Goal: Check status: Check status

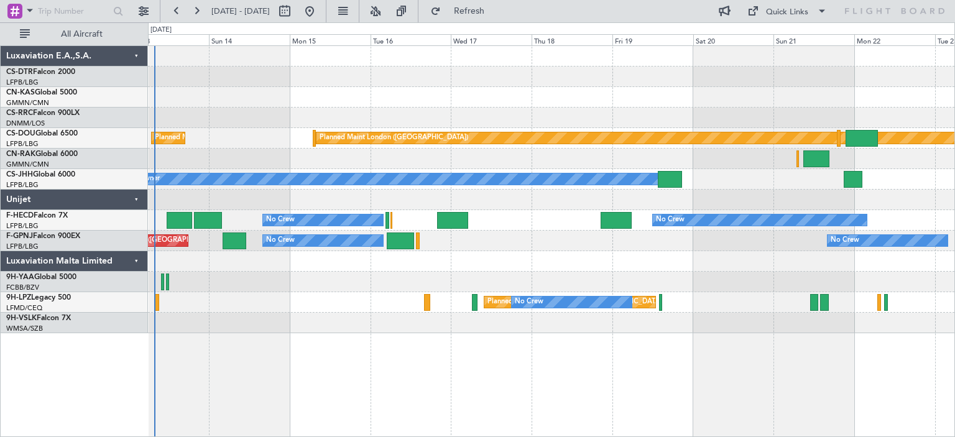
click at [510, 258] on div at bounding box center [551, 261] width 806 height 21
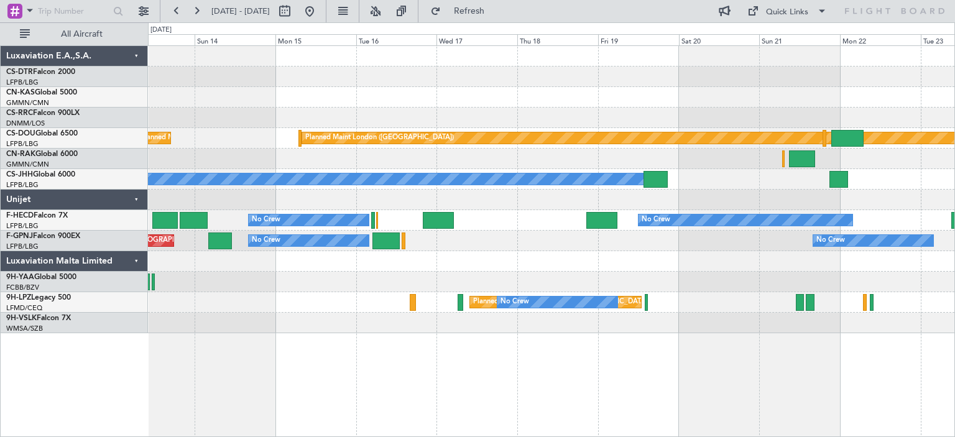
click at [486, 323] on div at bounding box center [551, 323] width 806 height 21
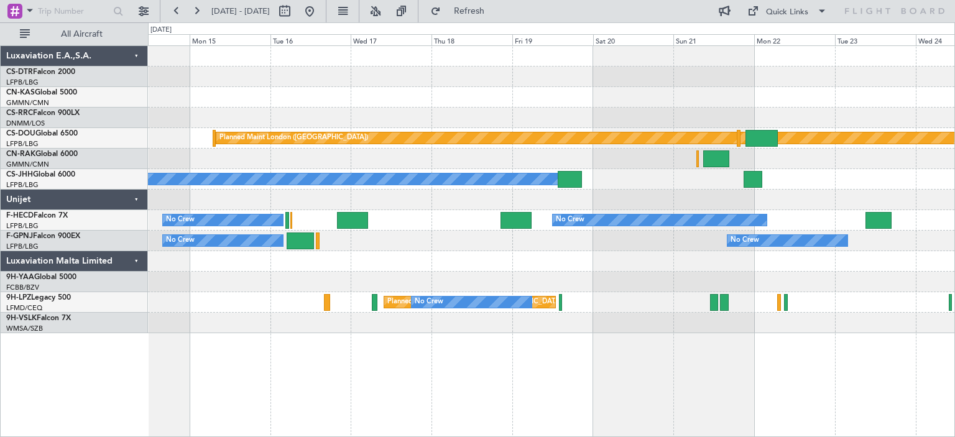
click at [460, 321] on div at bounding box center [551, 323] width 806 height 21
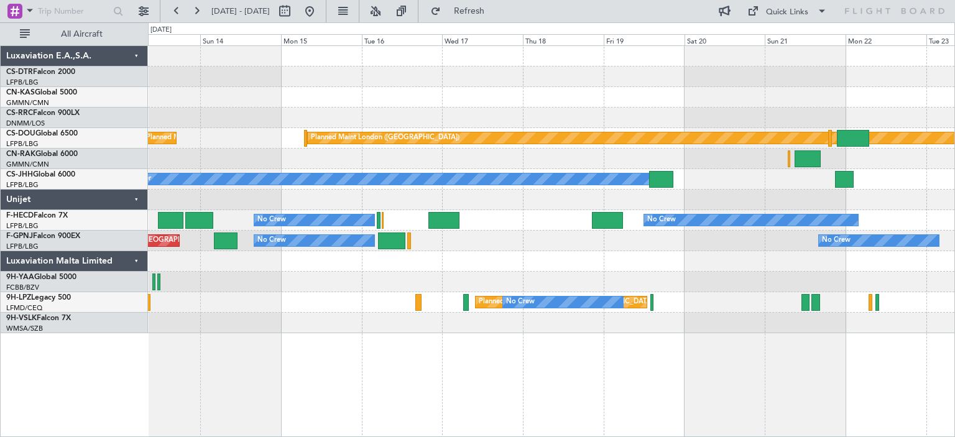
click at [587, 310] on div "Planned [GEOGRAPHIC_DATA] ([GEOGRAPHIC_DATA]) No Crew No Crew" at bounding box center [551, 302] width 806 height 21
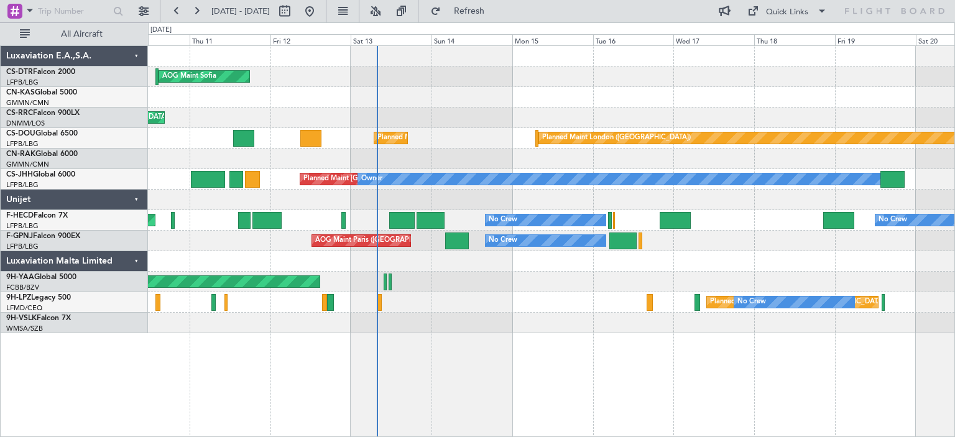
click at [633, 303] on div "Planned [GEOGRAPHIC_DATA] ([GEOGRAPHIC_DATA]) No Crew No Crew" at bounding box center [551, 302] width 806 height 21
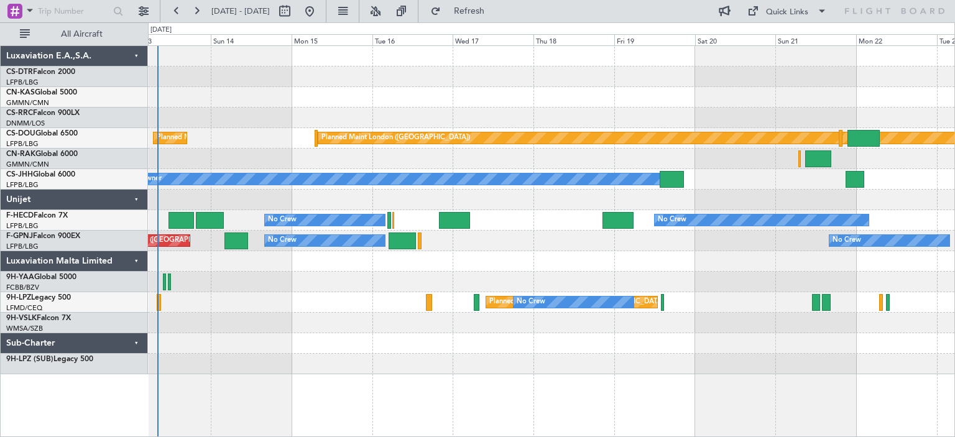
click at [397, 86] on div "Planned Maint Nice ([GEOGRAPHIC_DATA]) AOG Maint Sofia Planned Maint [GEOGRAPHI…" at bounding box center [551, 210] width 806 height 328
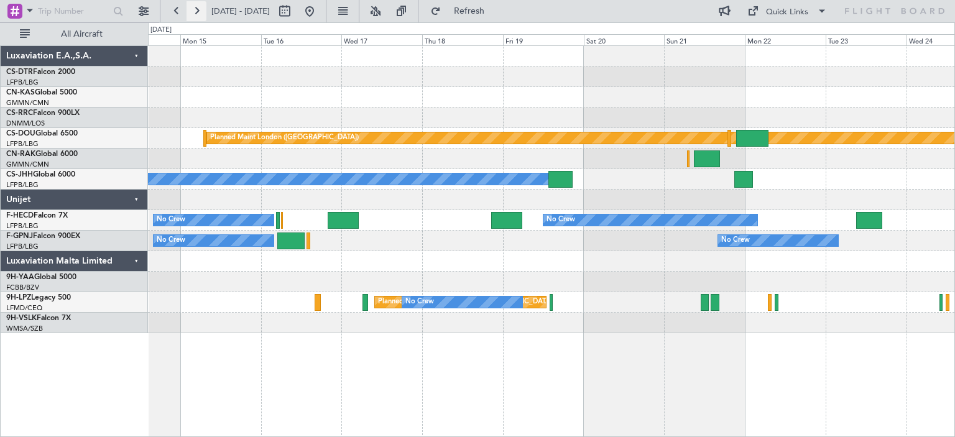
click at [196, 12] on button at bounding box center [197, 11] width 20 height 20
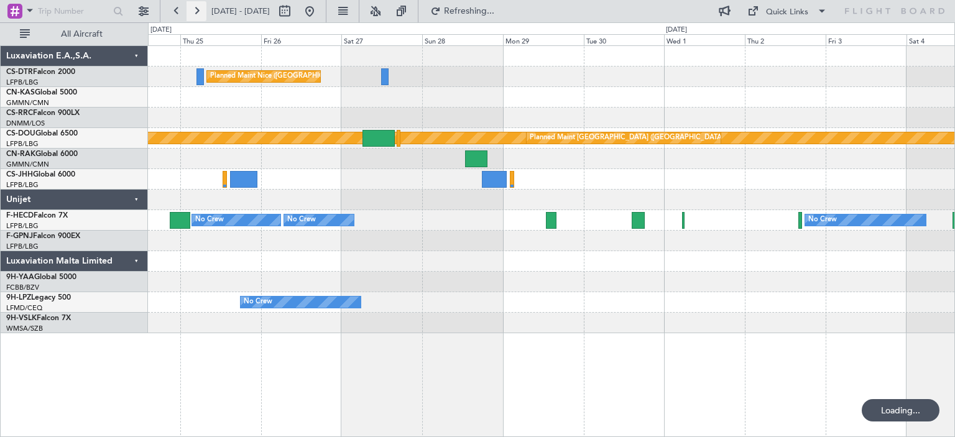
click at [196, 12] on button at bounding box center [197, 11] width 20 height 20
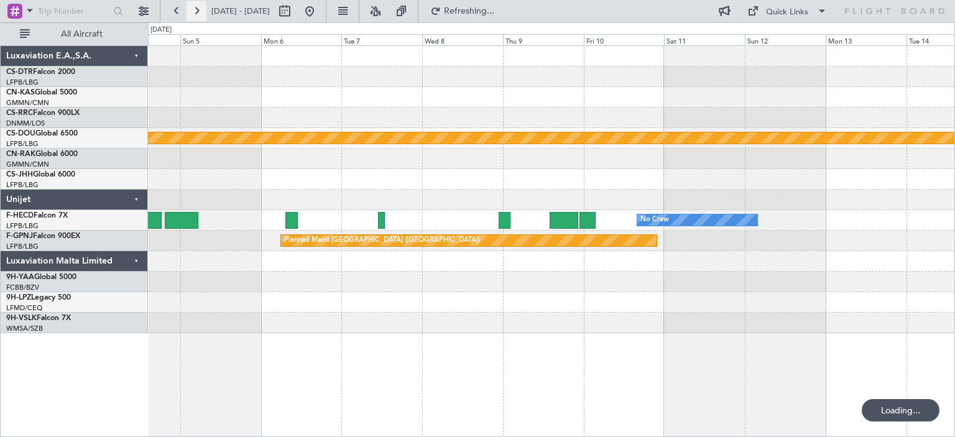
click at [196, 12] on button at bounding box center [197, 11] width 20 height 20
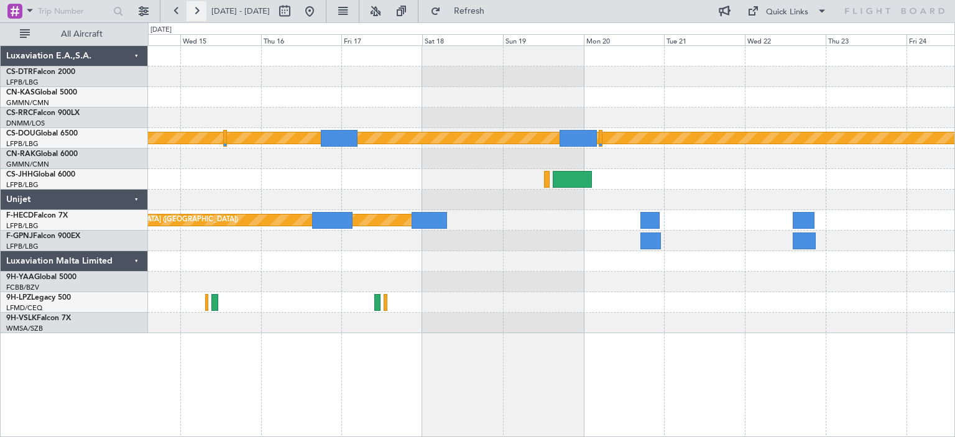
click at [196, 12] on button at bounding box center [197, 11] width 20 height 20
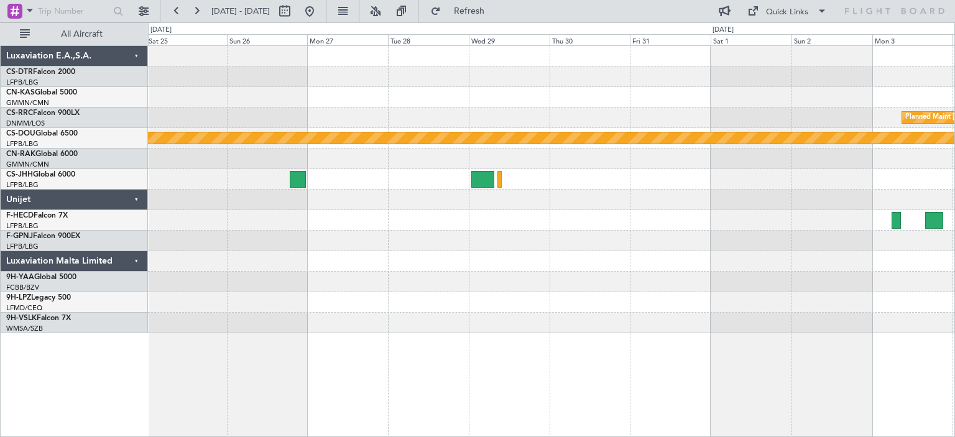
click at [471, 167] on div at bounding box center [551, 159] width 806 height 21
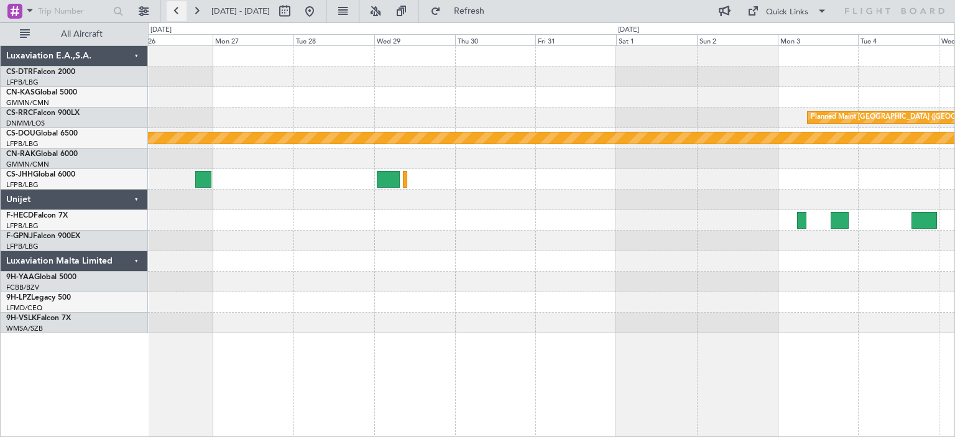
click at [173, 12] on button at bounding box center [177, 11] width 20 height 20
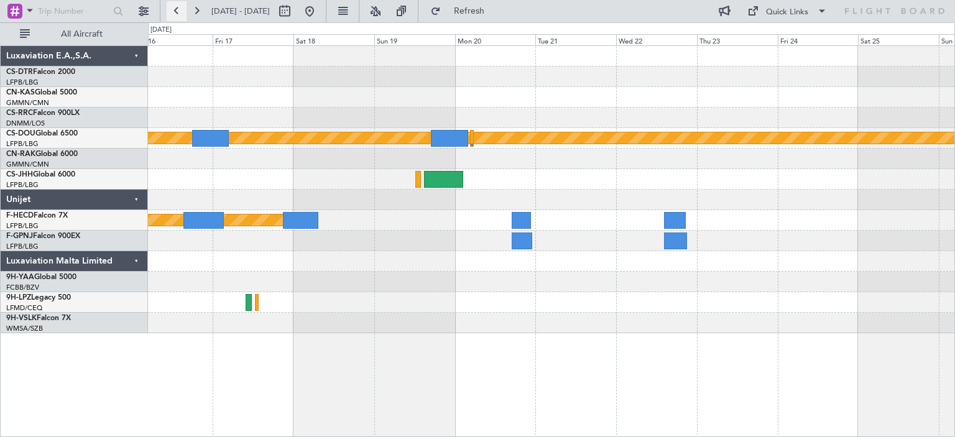
click at [173, 12] on button at bounding box center [177, 11] width 20 height 20
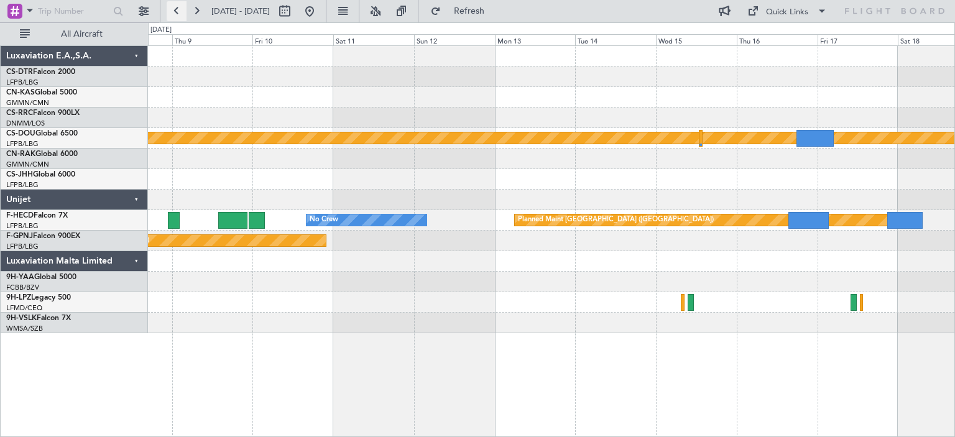
click at [173, 12] on button at bounding box center [177, 11] width 20 height 20
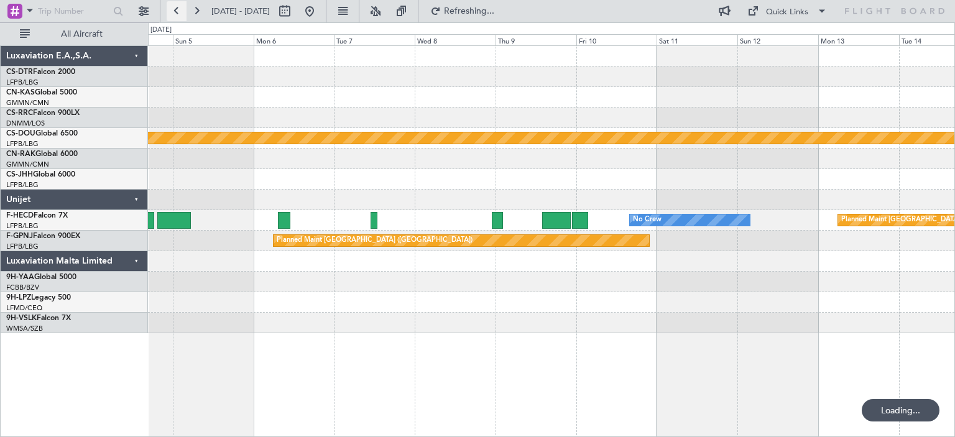
click at [173, 12] on button at bounding box center [177, 11] width 20 height 20
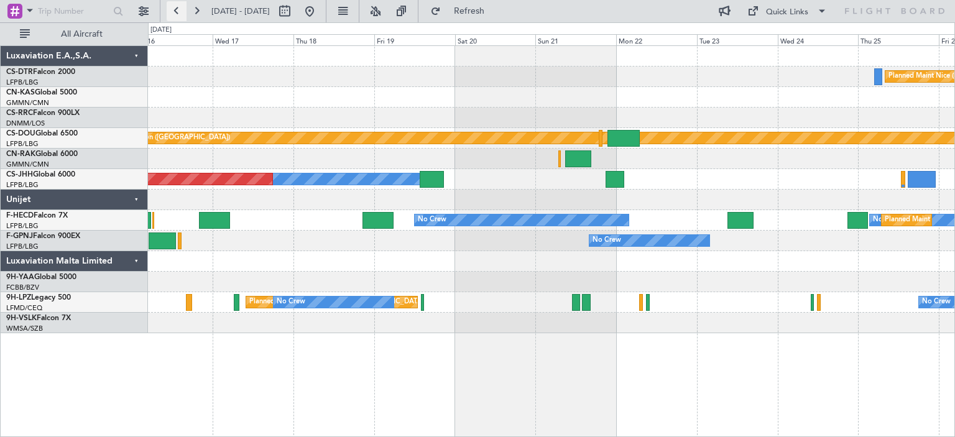
click at [173, 12] on button at bounding box center [177, 11] width 20 height 20
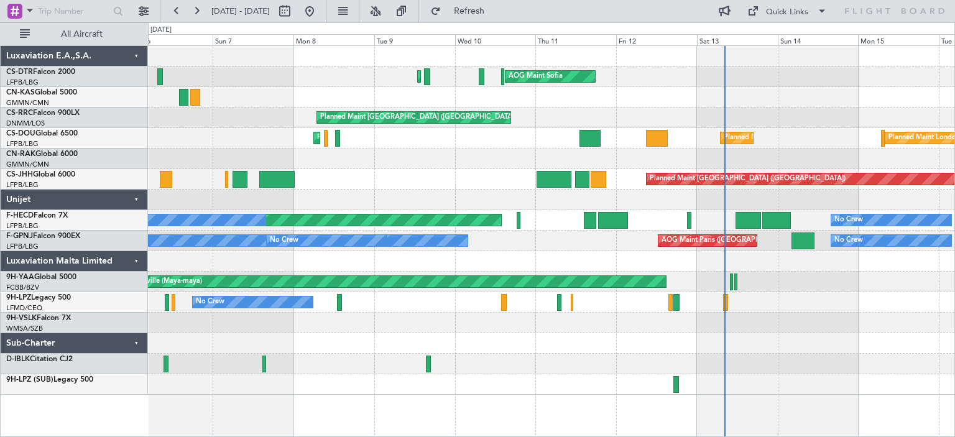
click at [570, 265] on div at bounding box center [551, 261] width 806 height 21
